Goal: Communication & Community: Answer question/provide support

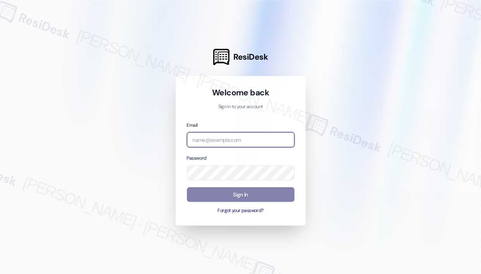
click at [217, 143] on input "email" at bounding box center [241, 139] width 108 height 15
type input "automated-surveys-campus_living_centres-[PERSON_NAME].roles@campus_living_[DOMA…"
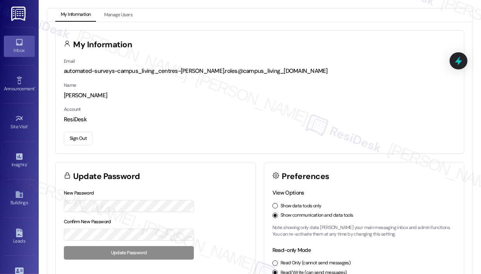
click at [20, 49] on div "Inbox" at bounding box center [19, 50] width 39 height 8
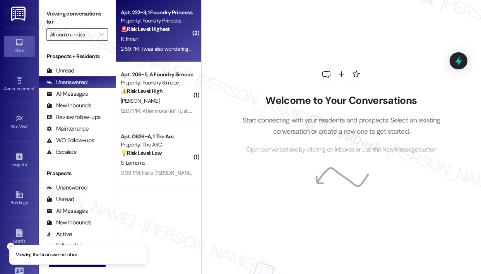
click at [160, 44] on div "2:59 PM: I was also wondering how long until the electricity in my room can be …" at bounding box center [156, 49] width 73 height 10
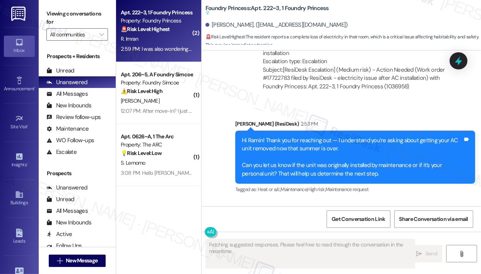
scroll to position [3532, 0]
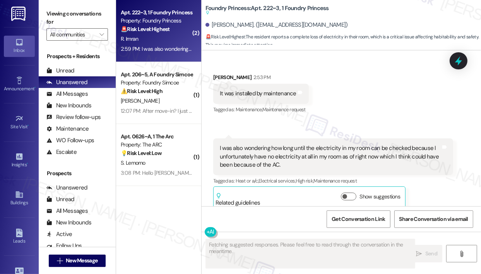
click at [386, 109] on div "Received via SMS [PERSON_NAME] 2:53 PM It was installed by maintenance Tags and…" at bounding box center [342, 136] width 280 height 160
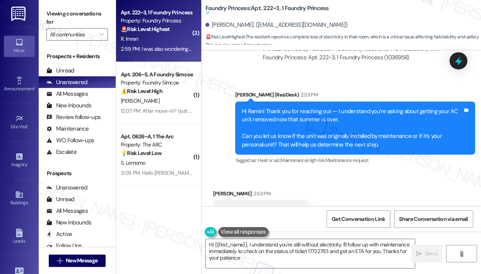
type textarea "Hi {{first_name}}, I understand you're still without electricity. I'll follow u…"
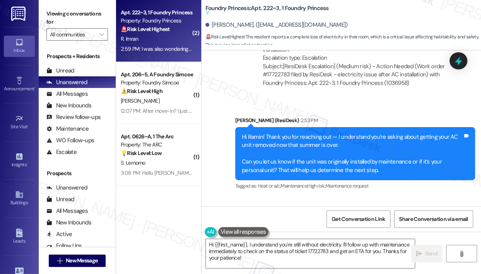
scroll to position [3377, 0]
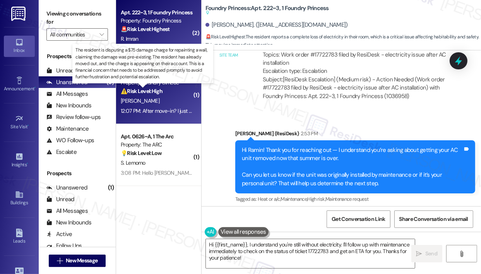
click at [153, 88] on strong "⚠️ Risk Level: High" at bounding box center [142, 91] width 42 height 7
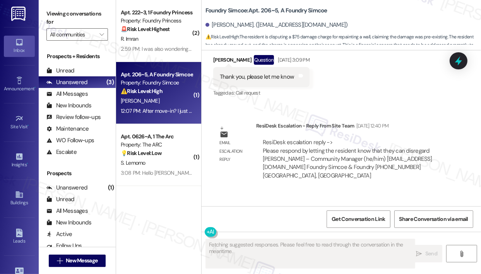
scroll to position [3110, 0]
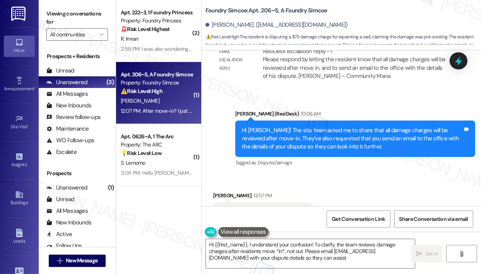
type textarea "Hi {{first_name}}, I understand your confusion! To clarify, the team reviews da…"
click at [385, 174] on div "Received via SMS [PERSON_NAME] 12:07 PM After move-in? I just moved out. Tags a…" at bounding box center [342, 206] width 280 height 65
click at [274, 208] on div "After move-in? I just moved out." at bounding box center [260, 212] width 80 height 8
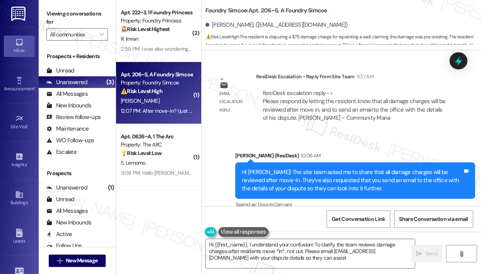
scroll to position [2994, 0]
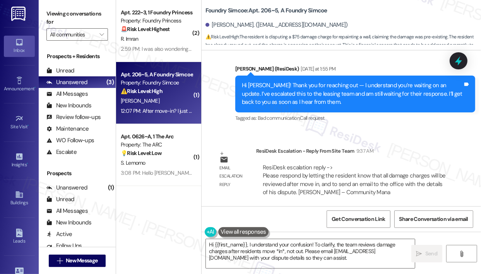
click at [416, 105] on div "Lease started [DATE] 8:00 PM Survey, sent via SMS Residesk Automated Survey [DA…" at bounding box center [342, 128] width 280 height 156
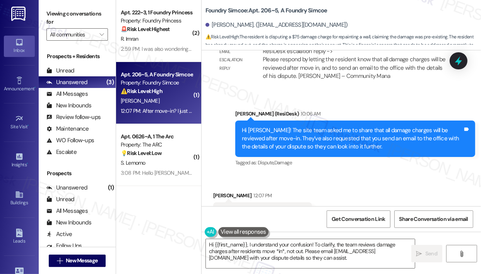
click at [264, 208] on div "After move-in? I just moved out." at bounding box center [260, 212] width 80 height 8
click at [263, 208] on div "After move-in? I just moved out." at bounding box center [260, 212] width 80 height 8
copy div "After move-in? I just moved out. Tags and notes"
click at [419, 174] on div "Received via SMS [PERSON_NAME] 12:07 PM After move-in? I just moved out. Tags a…" at bounding box center [342, 206] width 280 height 65
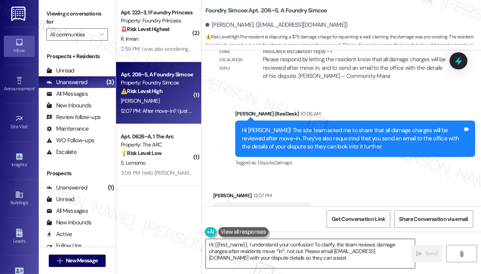
click at [299, 255] on textarea "Hi {{first_name}}, I understand your confusion! To clarify, the team reviews da…" at bounding box center [310, 253] width 209 height 29
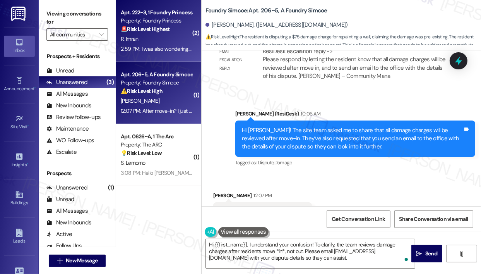
click at [170, 51] on div "2:59 PM: I was also wondering how long until the electricity in my room can be …" at bounding box center [359, 48] width 477 height 7
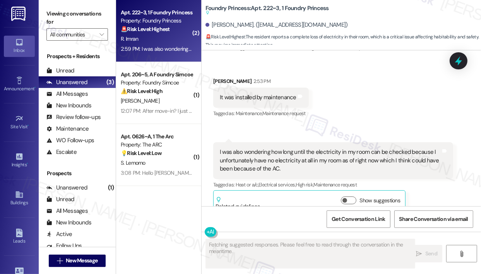
scroll to position [3532, 0]
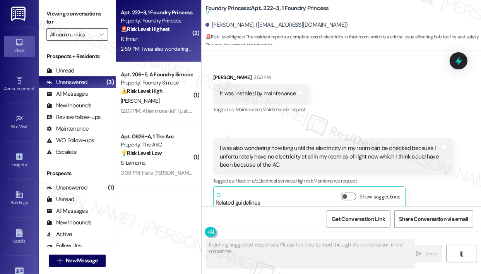
click at [368, 106] on div "Received via SMS [PERSON_NAME] 2:53 PM It was installed by maintenance Tags and…" at bounding box center [342, 136] width 280 height 160
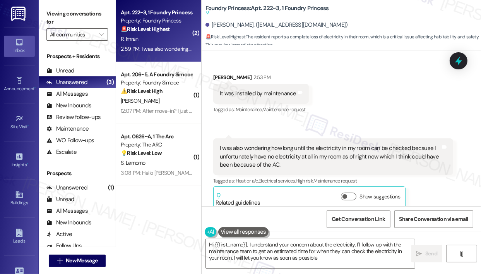
type textarea "Hi {{first_name}}, I understand your concern about the electricity. I'll follow…"
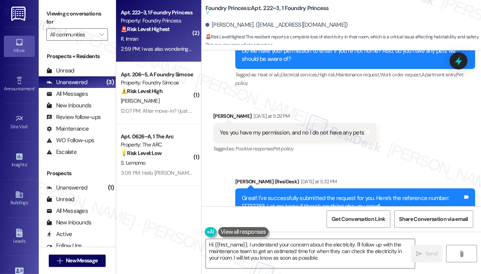
scroll to position [3068, 0]
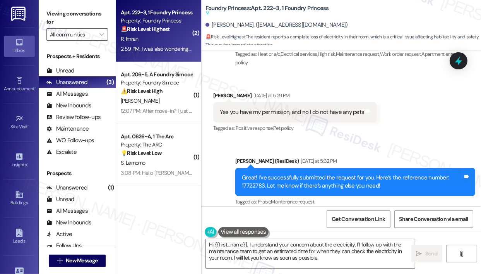
click at [389, 127] on div "Received via SMS [PERSON_NAME] [DATE] at 5:29 PM Yes you have my permission, an…" at bounding box center [342, 106] width 280 height 65
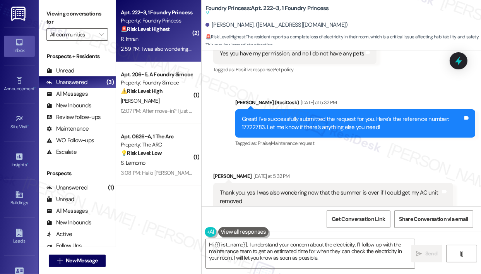
scroll to position [3106, 0]
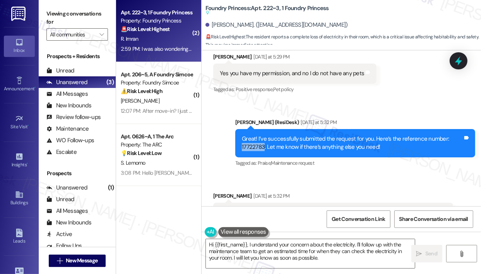
drag, startPoint x: 264, startPoint y: 137, endPoint x: 242, endPoint y: 137, distance: 22.1
click at [242, 137] on div "Great! I’ve successfully submitted the request for you. Here’s the reference nu…" at bounding box center [352, 143] width 221 height 17
copy div "17722783"
click at [460, 60] on icon at bounding box center [458, 60] width 13 height 13
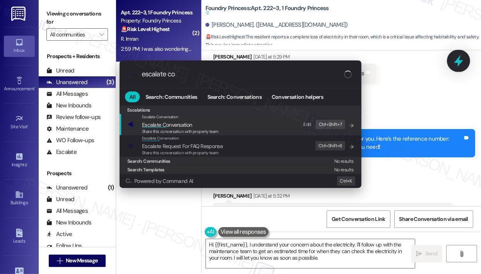
type input "escalate con"
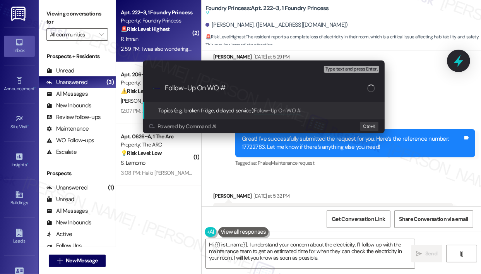
type input "Follow-Up On WO #17722783"
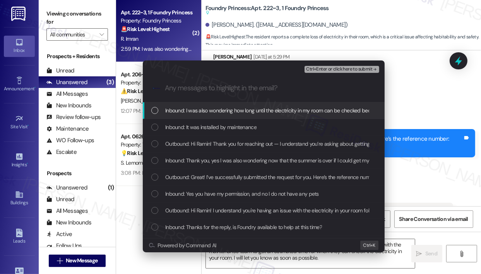
click at [251, 110] on span "Inbound: I was also wondering how long until the electricity in my room can be …" at bounding box center [403, 110] width 477 height 9
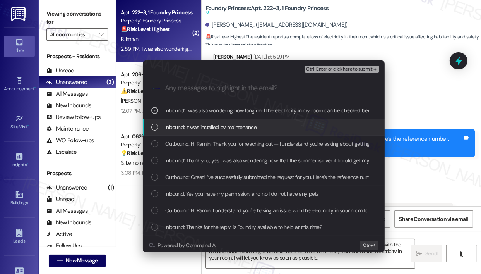
click at [241, 127] on span "Inbound: It was installed by maintenance" at bounding box center [210, 127] width 91 height 9
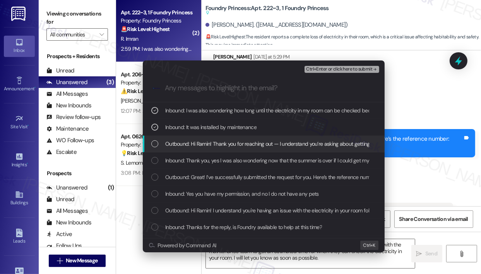
click at [240, 143] on span "Outbound: Hi Ramin! Thank you for reaching out — I understand you’re asking abo…" at bounding box center [476, 143] width 622 height 9
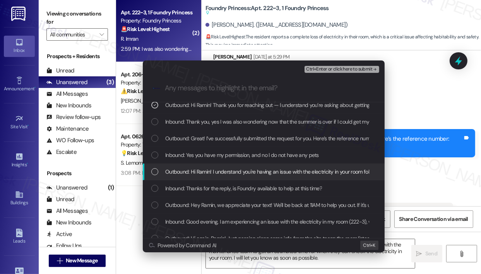
scroll to position [77, 0]
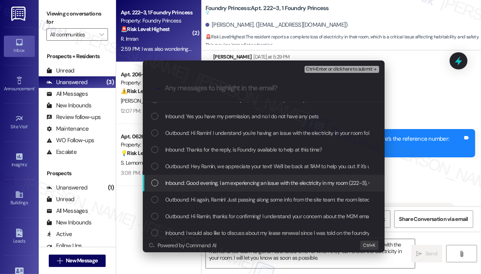
click at [252, 183] on span "Inbound: Good evening, I am experiencing an issue with the electricity in my ro…" at bounding box center [425, 183] width 520 height 9
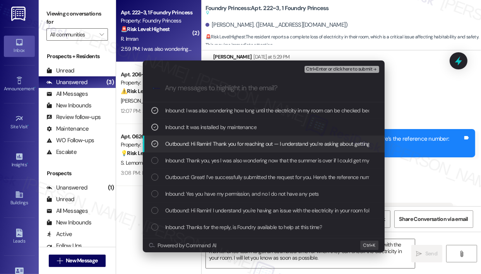
click at [156, 143] on icon "List of options" at bounding box center [154, 143] width 5 height 5
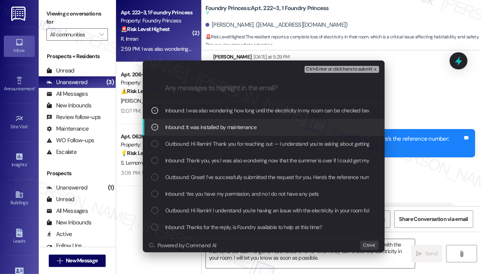
click at [152, 127] on icon "List of options" at bounding box center [154, 126] width 5 height 5
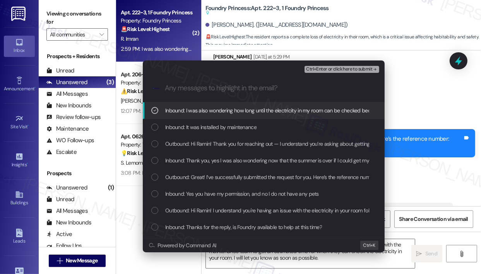
click at [336, 68] on span "Ctrl+Enter or click here to submit" at bounding box center [339, 69] width 66 height 5
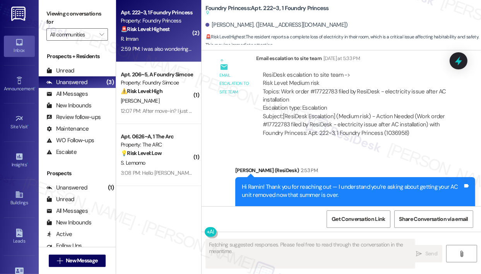
scroll to position [3540, 0]
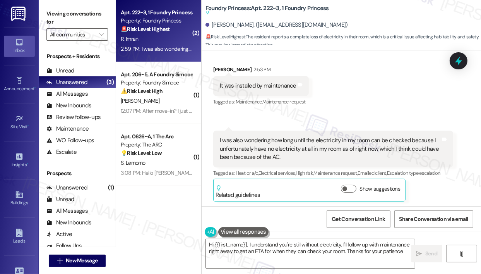
type textarea "Hi {{first_name}}, I understand you're still without electricity. I'll follow u…"
click at [435, 184] on div "[PERSON_NAME] 2:59 PM I was also wondering how long until the electricity in my…" at bounding box center [333, 166] width 240 height 71
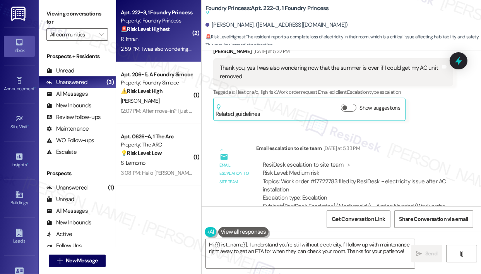
scroll to position [3231, 0]
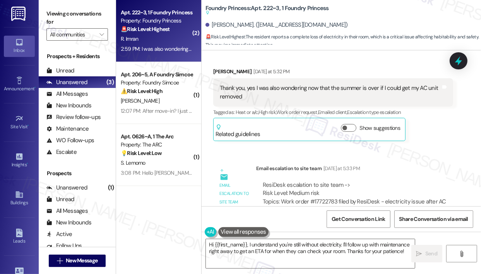
click at [453, 145] on div "Survey, sent via SMS Residesk Automated Survey [DATE] 1:39 PM Hi Ramin! We're s…" at bounding box center [342, 128] width 280 height 156
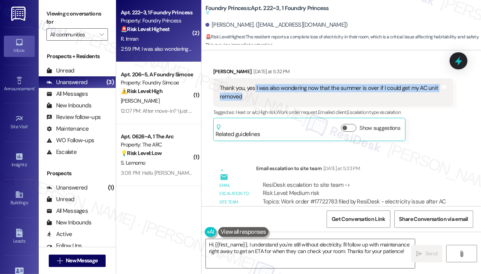
drag, startPoint x: 328, startPoint y: 87, endPoint x: 255, endPoint y: 79, distance: 72.8
click at [255, 84] on div "Thank you, yes I was also wondering now that the summer is over if I could get …" at bounding box center [330, 92] width 221 height 17
copy div "I was also wondering now that the summer is over if I could get my AC unit remo…"
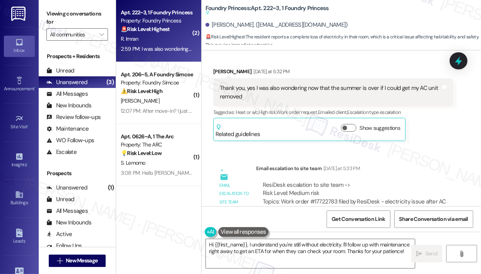
click at [455, 158] on div "Email escalation to site team Email escalation to site team [DATE] at 5:33 PM R…" at bounding box center [334, 208] width 252 height 100
click at [458, 58] on icon at bounding box center [458, 60] width 7 height 9
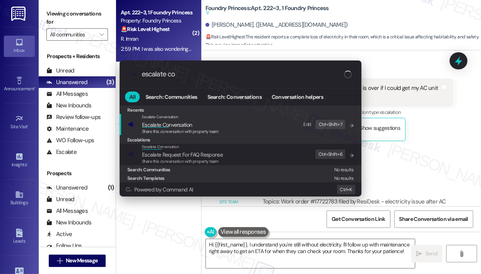
type input "escalate con"
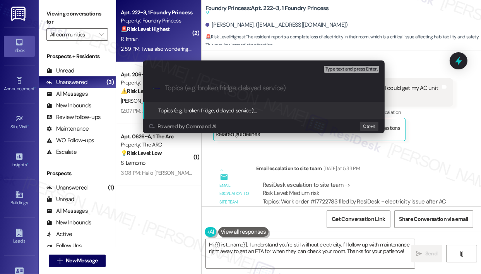
paste input "Request for AC Unit Removal Now That Summer Is Over"
type input "Request for AC Unit Removal Now That Summer Is Over"
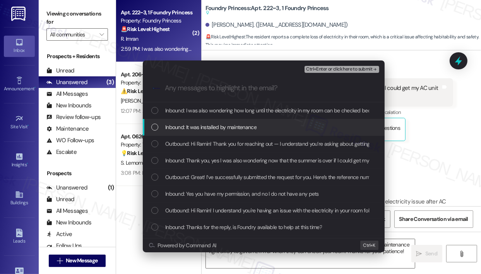
click at [270, 125] on div "Inbound: It was installed by maintenance" at bounding box center [264, 127] width 227 height 9
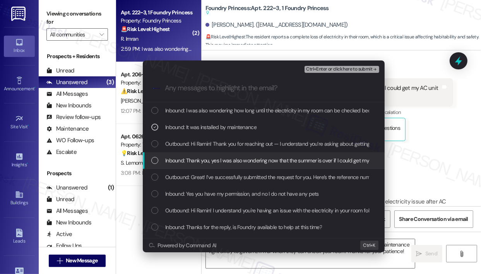
click at [270, 158] on span "Inbound: Thank you, yes I was also wondering now that the summer is over if I c…" at bounding box center [286, 160] width 243 height 9
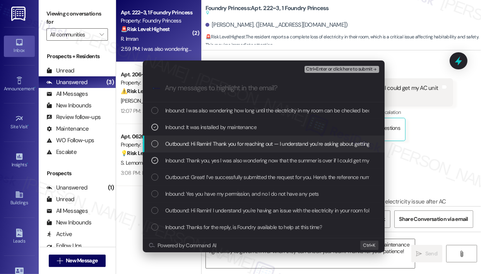
click at [316, 139] on span "Outbound: Hi Ramin! Thank you for reaching out — I understand you’re asking abo…" at bounding box center [476, 143] width 622 height 9
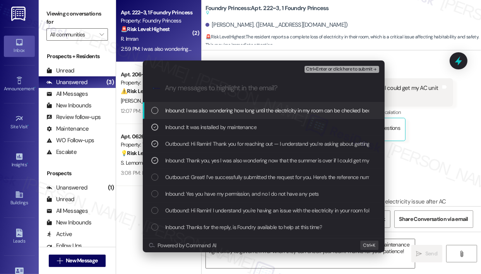
click at [346, 69] on span "Ctrl+Enter or click here to submit" at bounding box center [339, 69] width 66 height 5
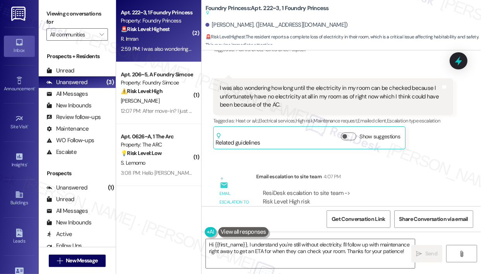
scroll to position [3644, 0]
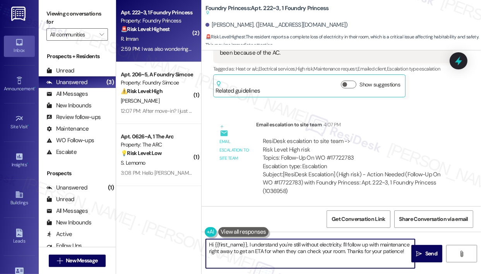
click at [333, 254] on textarea "Hi {{first_name}}, I understand you're still without electricity. I'll follow u…" at bounding box center [310, 253] width 209 height 29
click at [423, 254] on span " Send" at bounding box center [427, 253] width 24 height 8
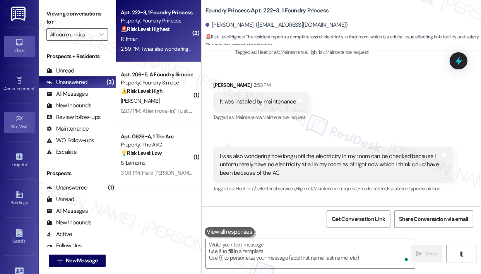
scroll to position [3495, 0]
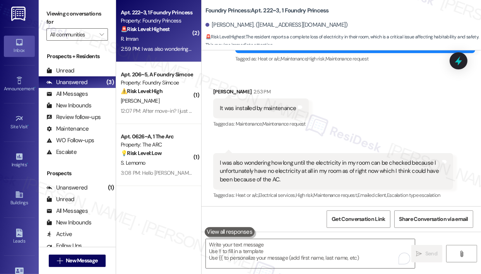
click at [428, 107] on div "Received via SMS [PERSON_NAME] 2:53 PM It was installed by maintenance Tags and…" at bounding box center [342, 138] width 280 height 136
